Goal: Information Seeking & Learning: Find specific fact

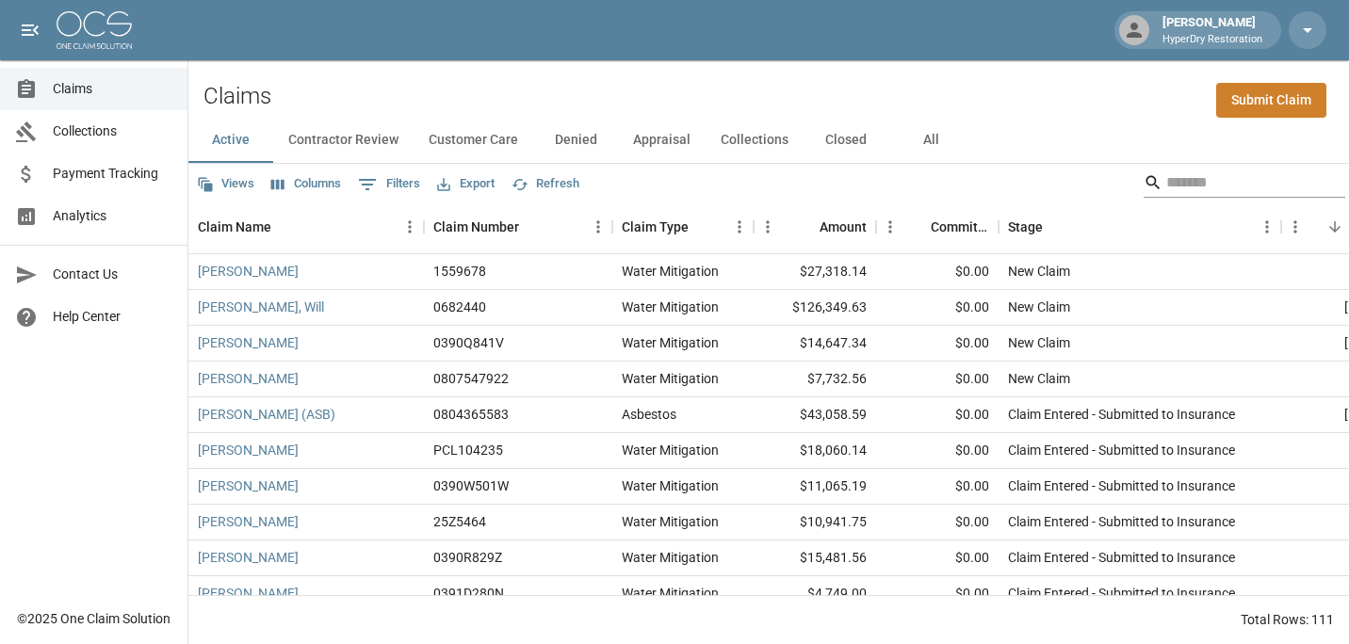
click at [1216, 185] on input "Search" at bounding box center [1241, 183] width 151 height 30
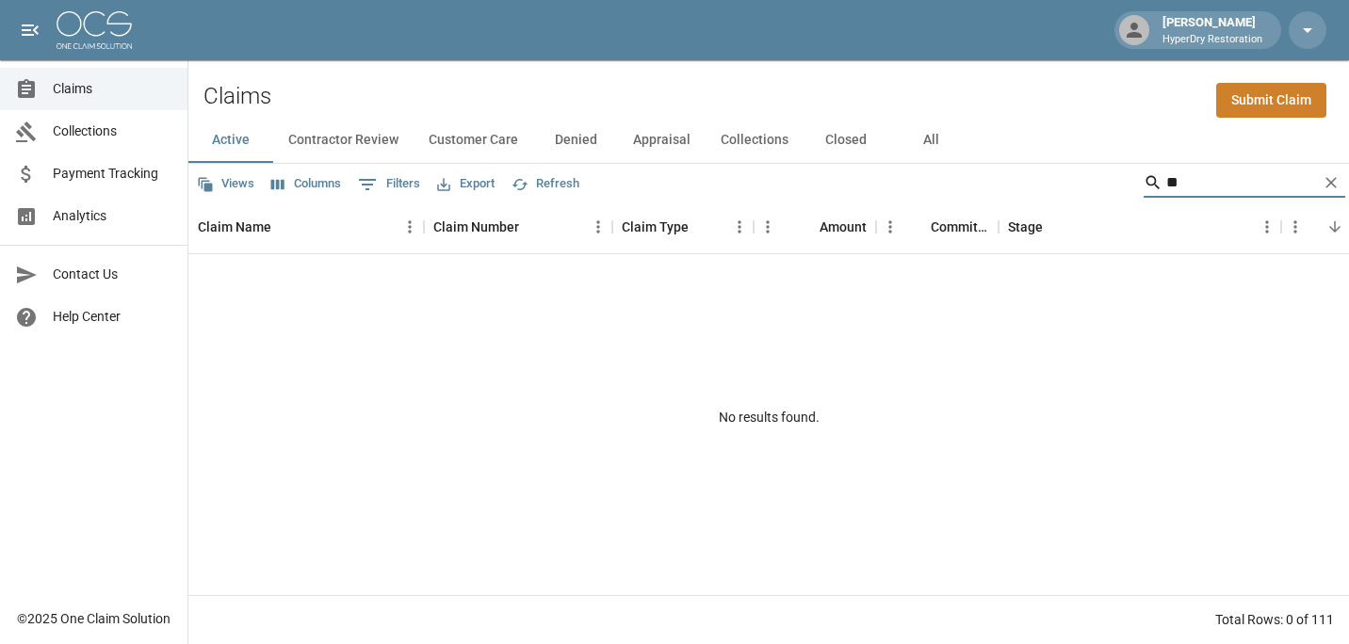
type input "*"
type input "****"
click at [775, 419] on div "[PERSON_NAME] 03-88L9-74R Water Mitigation $11,513.06 $5,416.46 Negotiating wit…" at bounding box center [1069, 424] width 1762 height 341
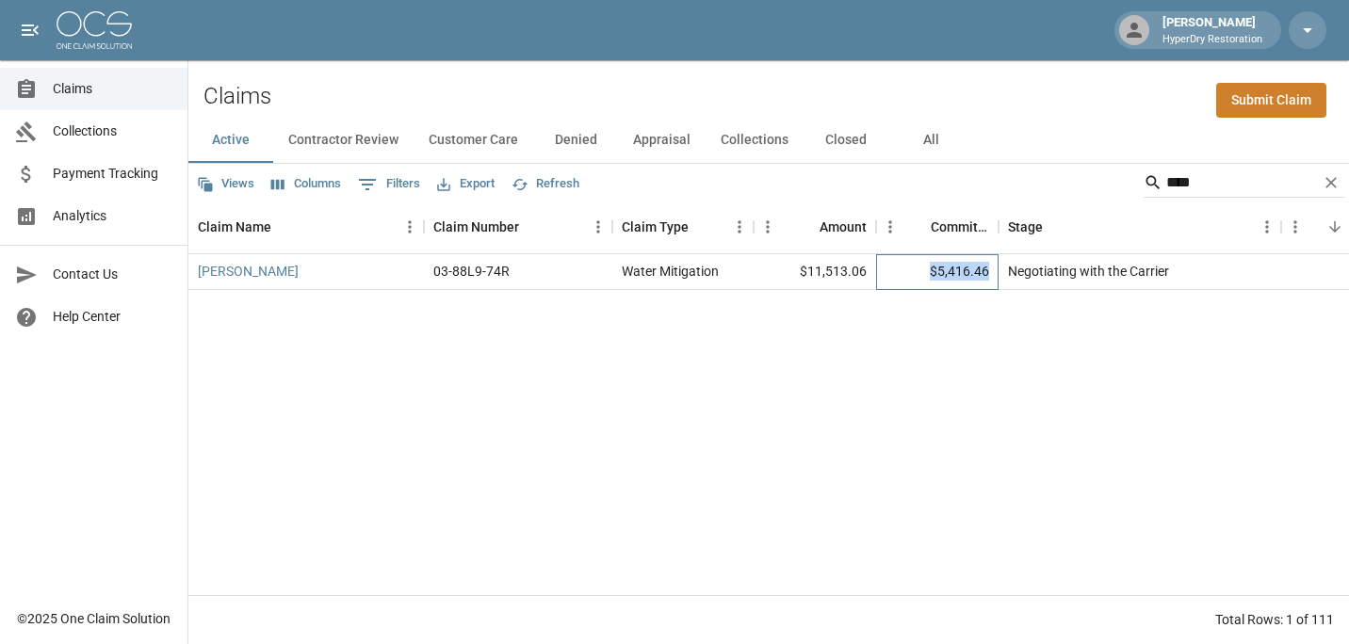
drag, startPoint x: 990, startPoint y: 277, endPoint x: 933, endPoint y: 278, distance: 57.5
click at [933, 278] on div "$5,416.46" at bounding box center [937, 272] width 122 height 36
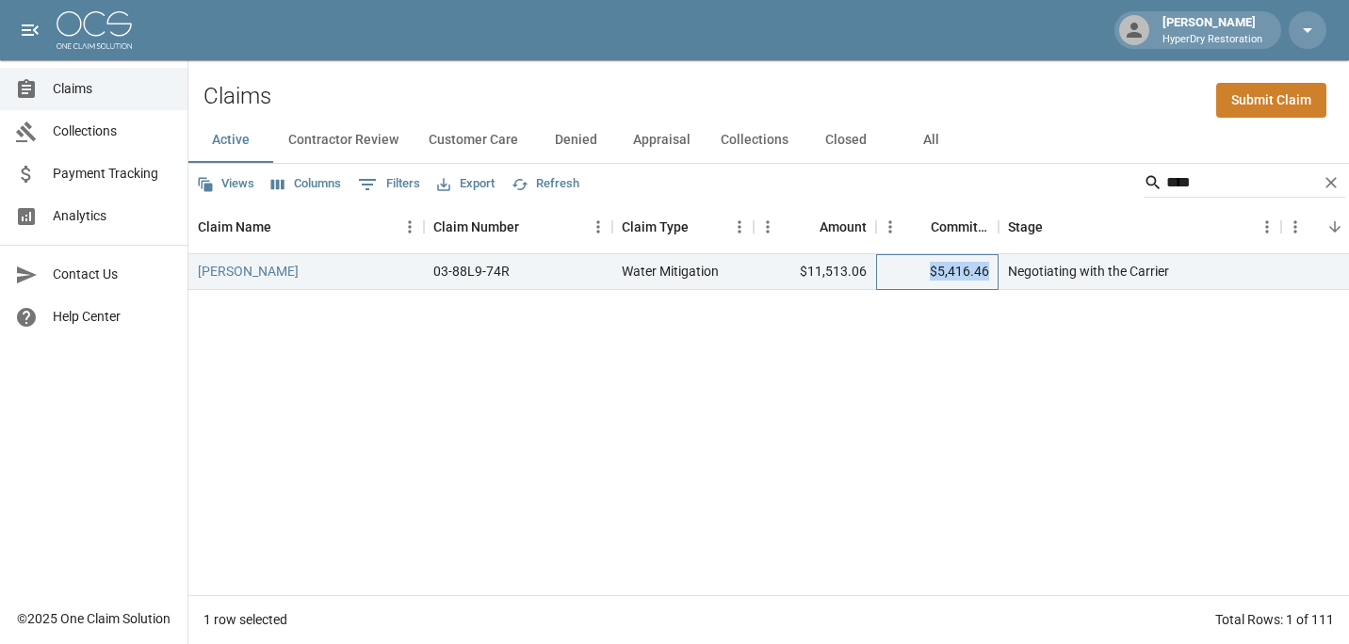
copy div "$5,416.46"
click at [883, 334] on div "[PERSON_NAME] 03-88L9-74R Water Mitigation $11,513.06 $5,416.46 Negotiating wit…" at bounding box center [1069, 424] width 1762 height 341
click at [246, 272] on link "[PERSON_NAME]" at bounding box center [248, 271] width 101 height 19
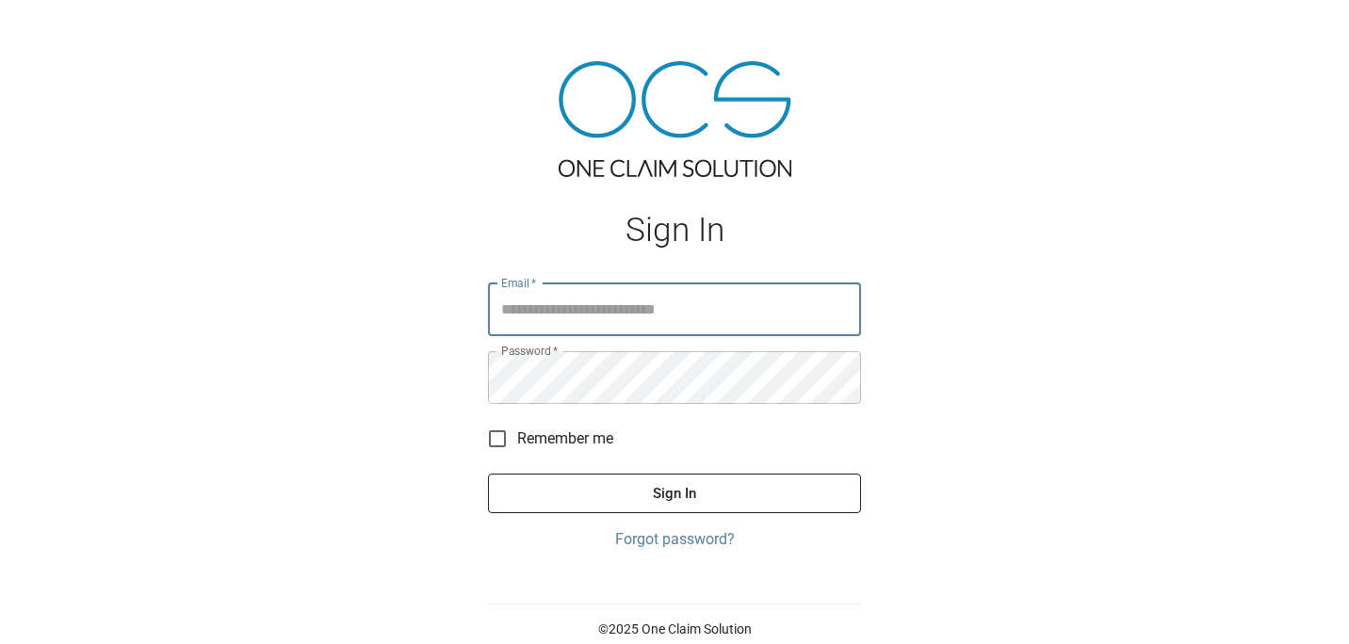
type input "**********"
click at [629, 489] on button "Sign In" at bounding box center [674, 494] width 373 height 40
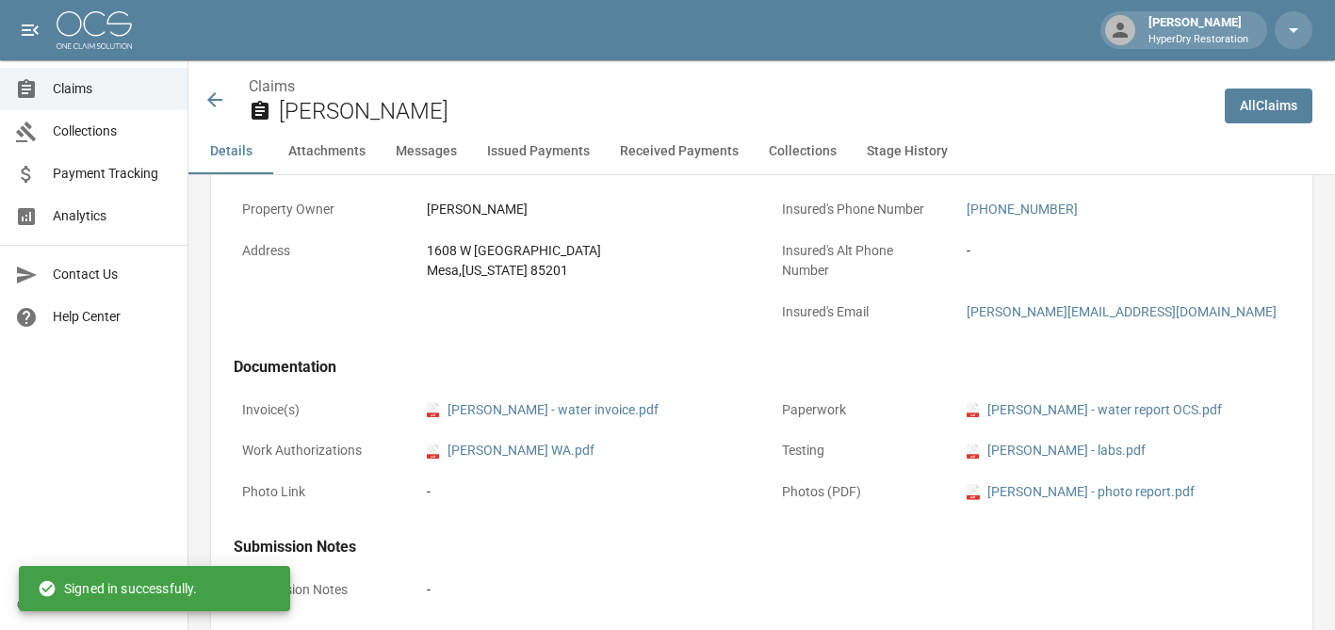
scroll to position [714, 0]
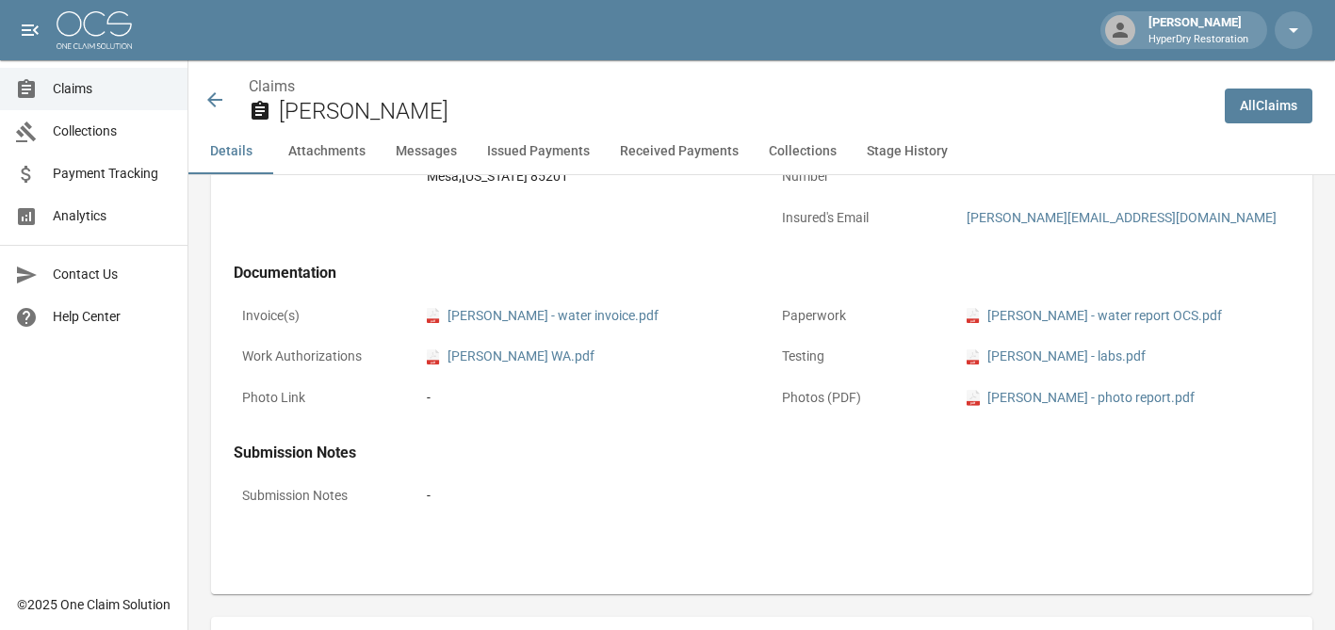
click at [669, 139] on button "Received Payments" at bounding box center [679, 151] width 149 height 45
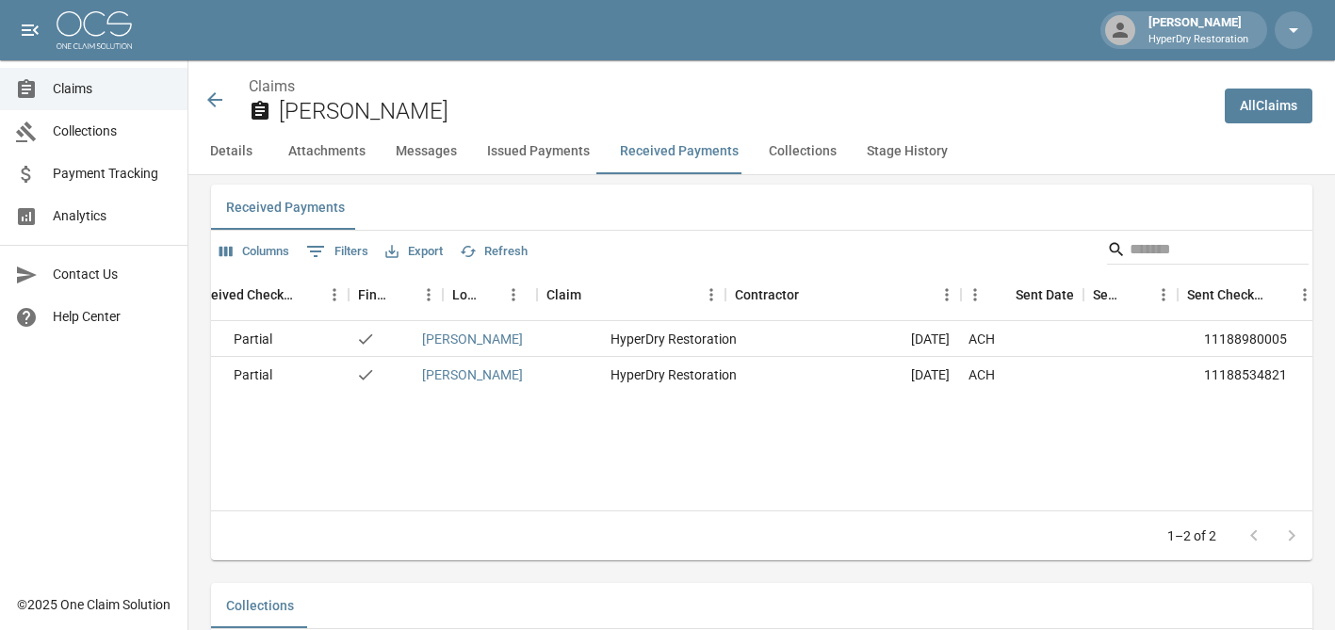
scroll to position [0, 0]
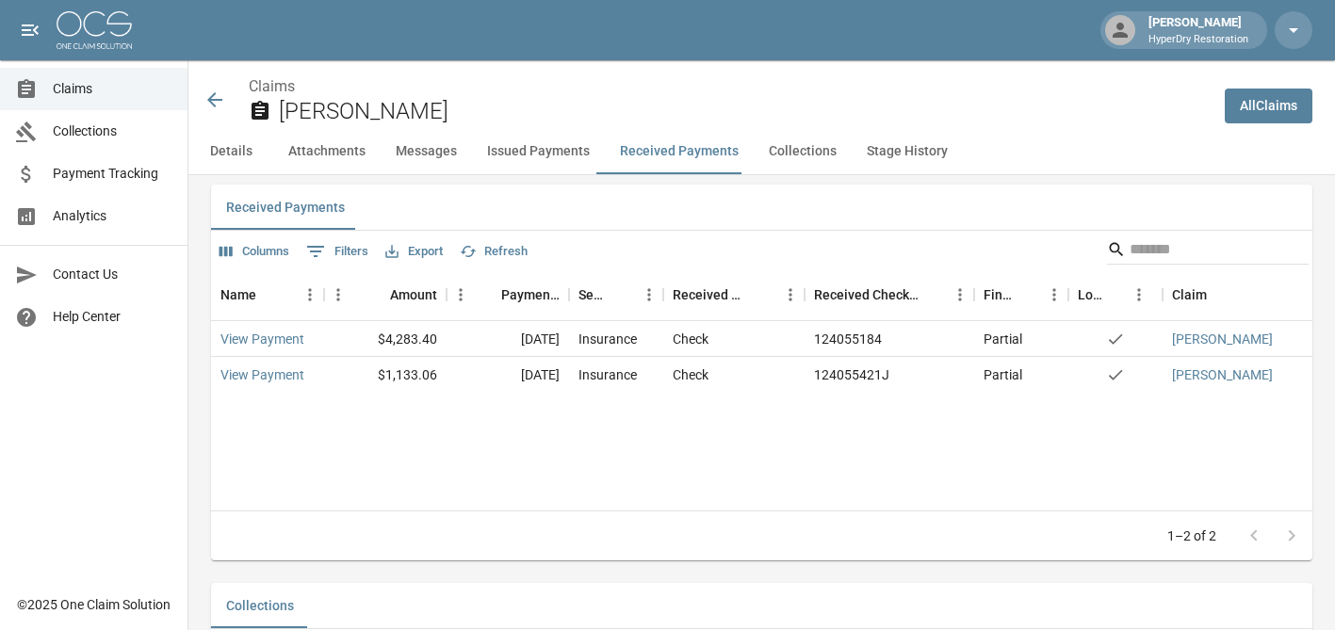
click at [212, 75] on div "Claims Ayón, Alma" at bounding box center [707, 100] width 1006 height 50
click at [218, 107] on icon at bounding box center [215, 100] width 23 height 23
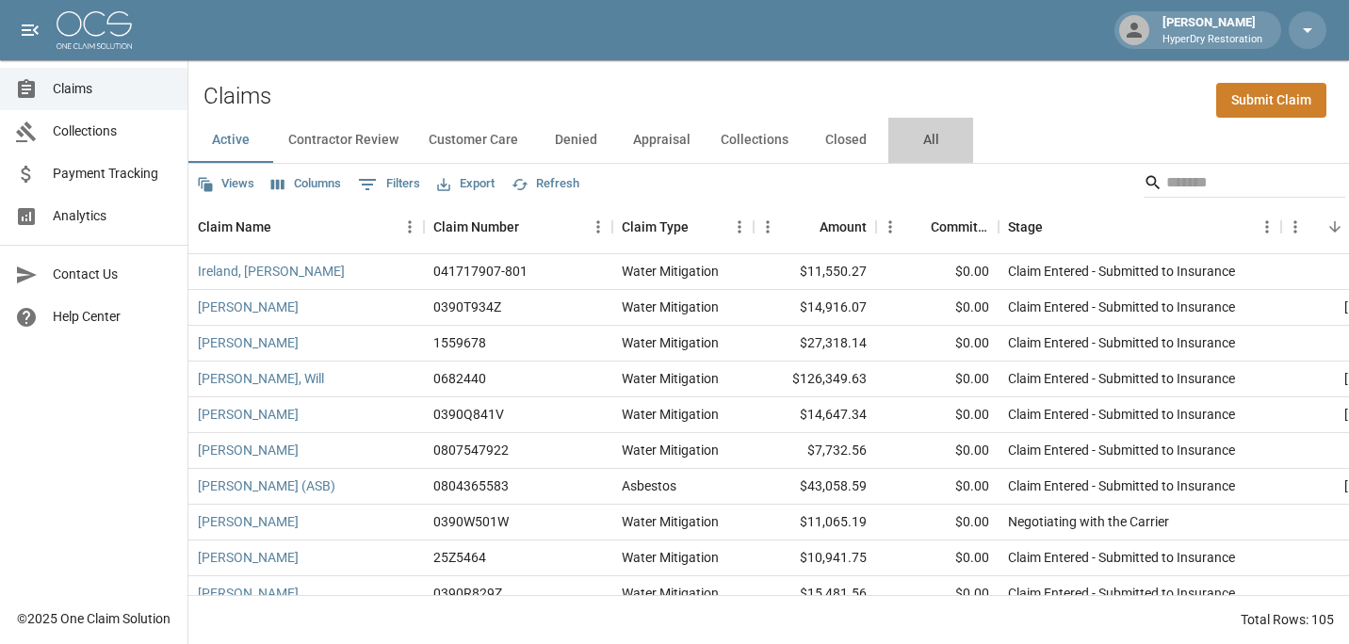
click at [931, 150] on button "All" at bounding box center [930, 140] width 85 height 45
click at [1195, 190] on input "Search" at bounding box center [1241, 183] width 151 height 30
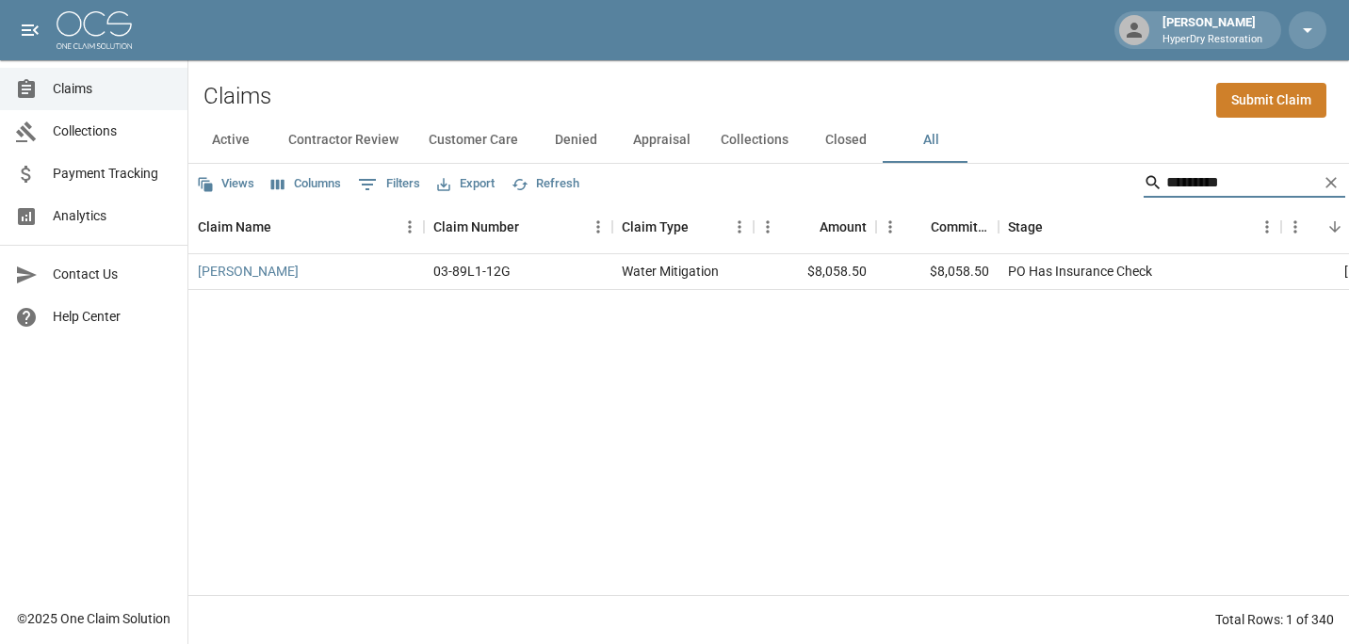
type input "*********"
drag, startPoint x: 992, startPoint y: 277, endPoint x: 933, endPoint y: 270, distance: 59.7
click at [933, 270] on div "$8,058.50" at bounding box center [937, 272] width 122 height 36
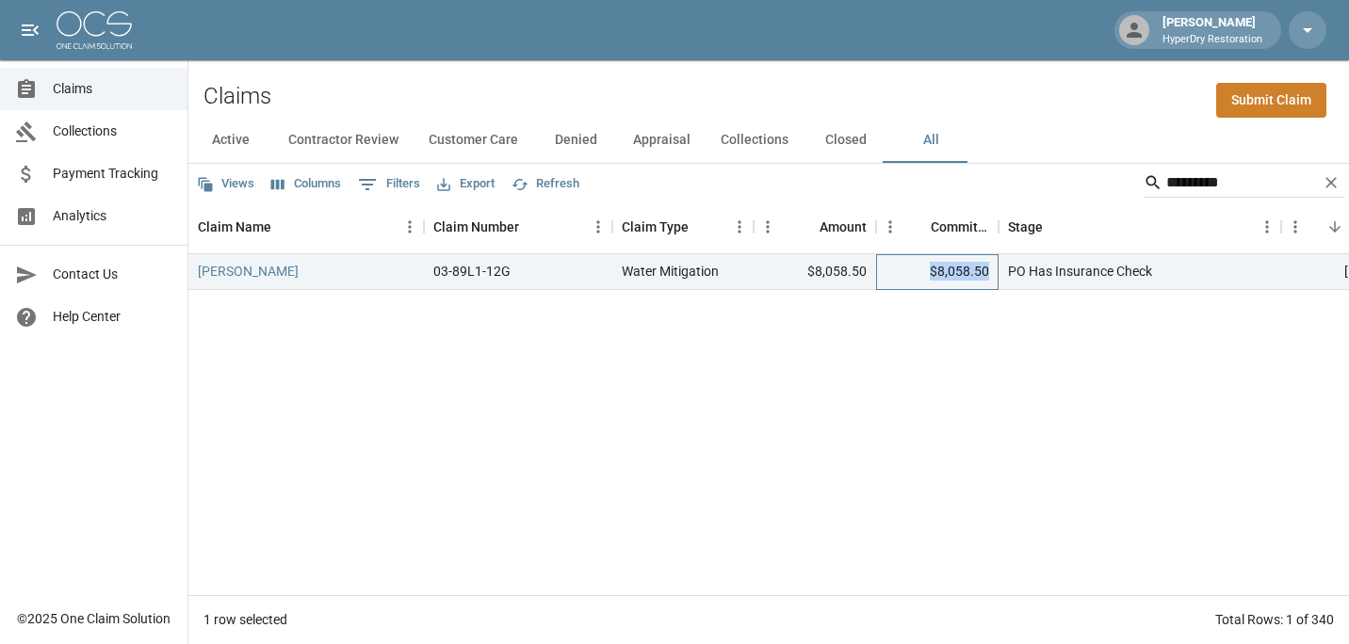
copy div "$8,058.50"
click at [592, 423] on div "Chan, Kelly 03-89L1-12G Water Mitigation $8,058.50 $8,058.50 PO Has Insurance C…" at bounding box center [1069, 424] width 1762 height 341
click at [246, 275] on link "Chan, Kelly" at bounding box center [248, 271] width 101 height 19
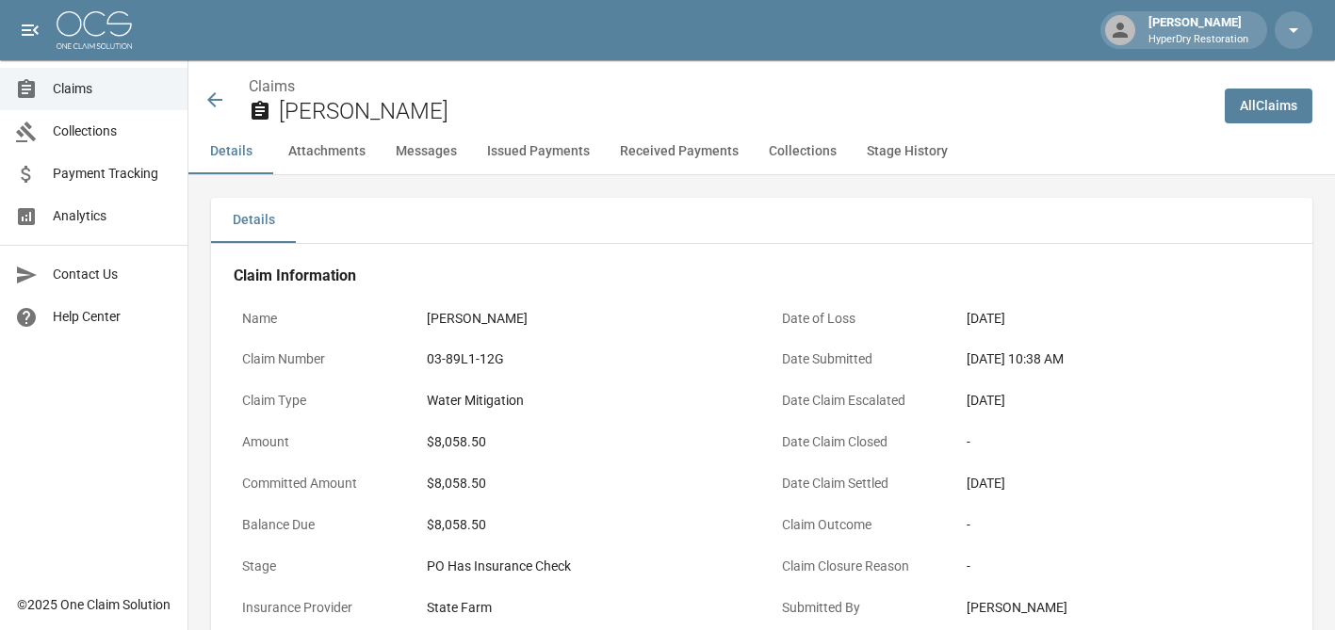
click at [668, 155] on button "Received Payments" at bounding box center [679, 151] width 149 height 45
drag, startPoint x: 508, startPoint y: 360, endPoint x: 419, endPoint y: 362, distance: 88.6
click at [419, 362] on div "03-89L1-12G" at bounding box center [584, 359] width 333 height 37
copy div "03-89L1-12G"
drag, startPoint x: 278, startPoint y: 114, endPoint x: 380, endPoint y: 117, distance: 101.8
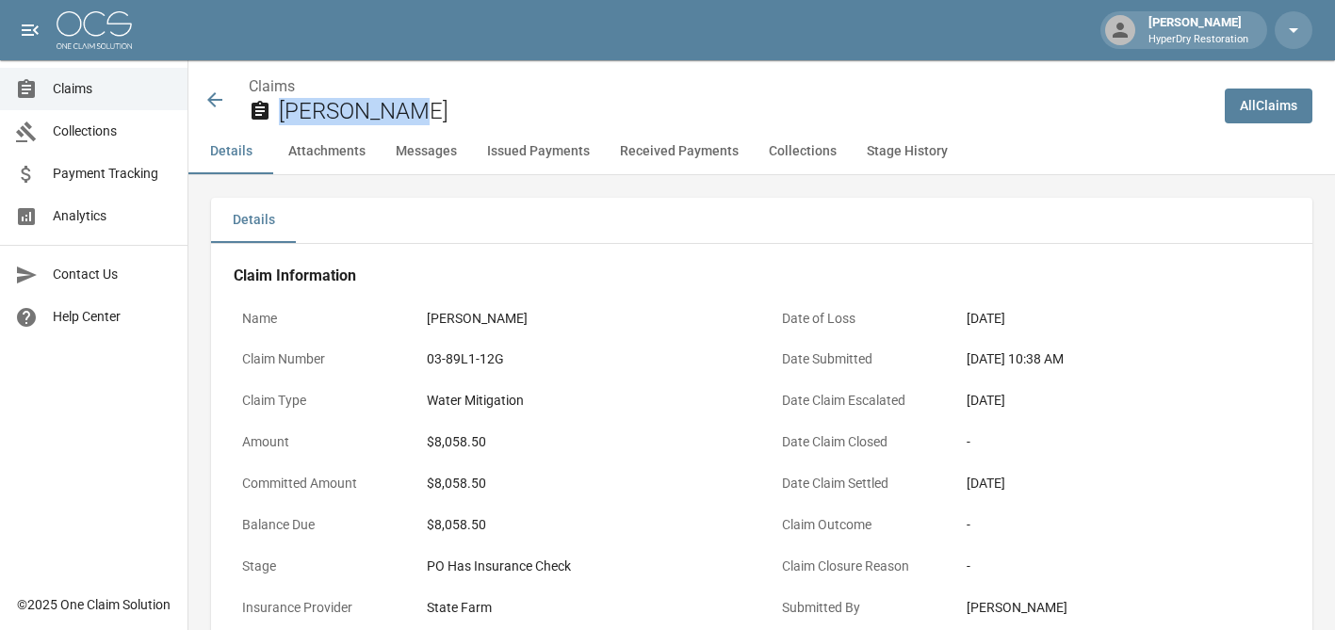
click at [380, 117] on div "Chan, Kelly" at bounding box center [729, 111] width 961 height 27
copy h2 "Chan, Kelly"
click at [94, 85] on span "Claims" at bounding box center [113, 89] width 120 height 20
